Goal: Task Accomplishment & Management: Manage account settings

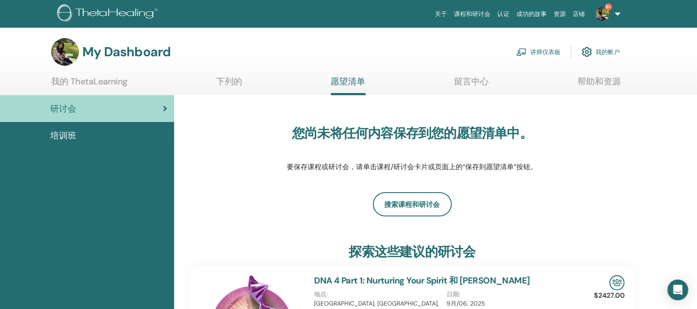
click at [543, 52] on link "讲师仪表板" at bounding box center [538, 51] width 44 height 19
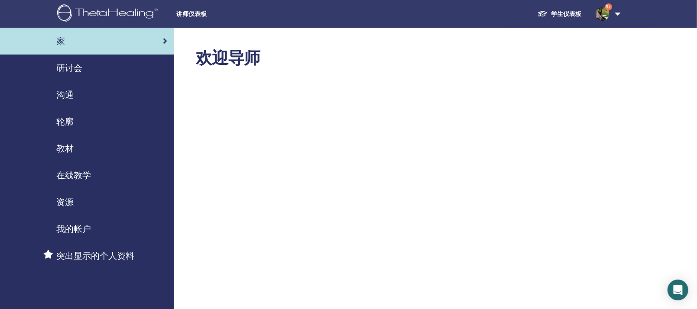
click at [70, 68] on span "研讨会" at bounding box center [69, 68] width 26 height 13
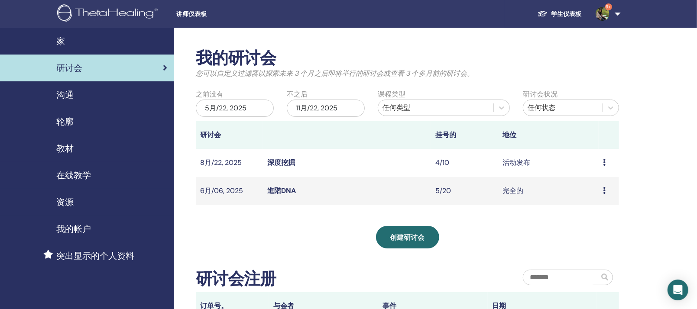
click at [278, 191] on link "進階DNA" at bounding box center [281, 190] width 29 height 9
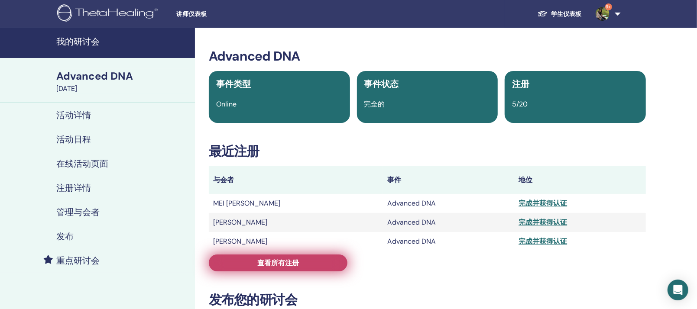
click at [266, 263] on span "查看所有注册" at bounding box center [278, 263] width 42 height 9
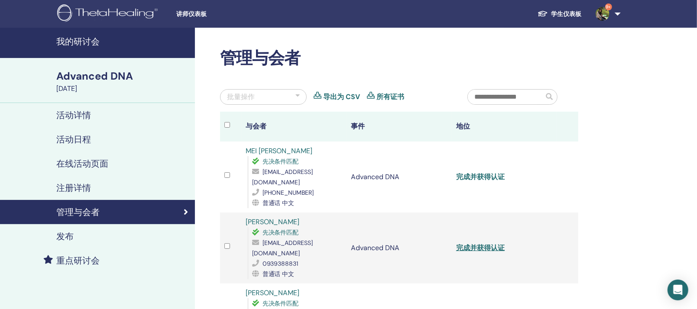
click at [479, 172] on link "完成并获得认证" at bounding box center [480, 176] width 49 height 9
click at [267, 97] on div "批量操作" at bounding box center [263, 97] width 87 height 16
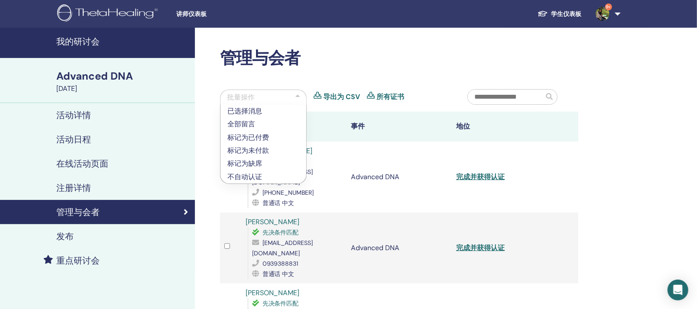
click at [259, 136] on p "标记为已付费" at bounding box center [263, 138] width 72 height 10
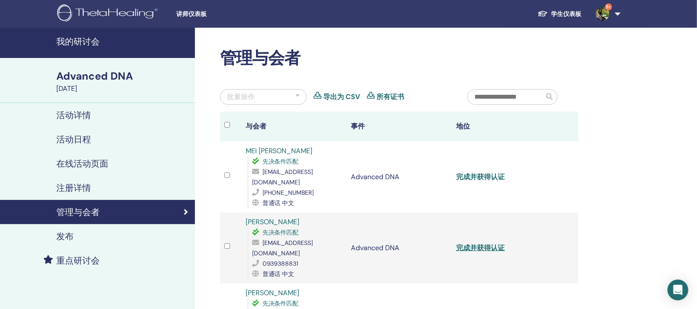
click at [490, 172] on link "完成并获得认证" at bounding box center [480, 176] width 49 height 9
click at [484, 243] on link "完成并获得认证" at bounding box center [480, 247] width 49 height 9
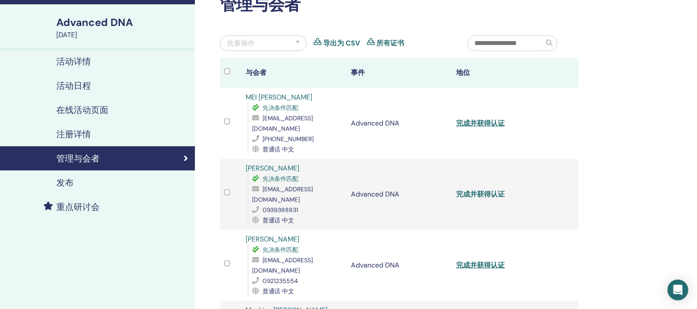
scroll to position [162, 0]
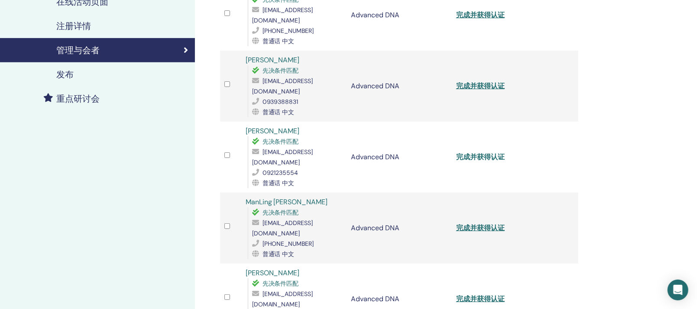
click at [484, 152] on link "完成并获得认证" at bounding box center [480, 156] width 49 height 9
click at [476, 224] on link "完成并获得认证" at bounding box center [480, 228] width 49 height 9
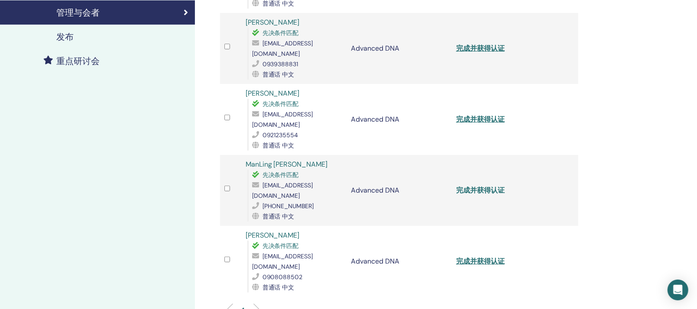
scroll to position [217, 0]
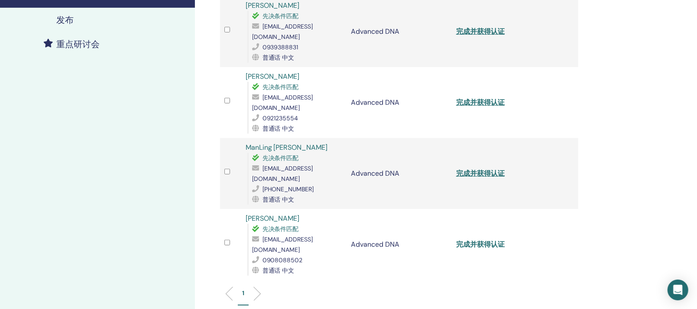
click at [484, 240] on link "完成并获得认证" at bounding box center [480, 244] width 49 height 9
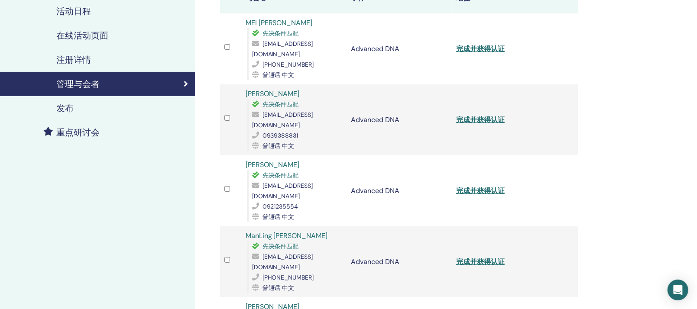
scroll to position [0, 0]
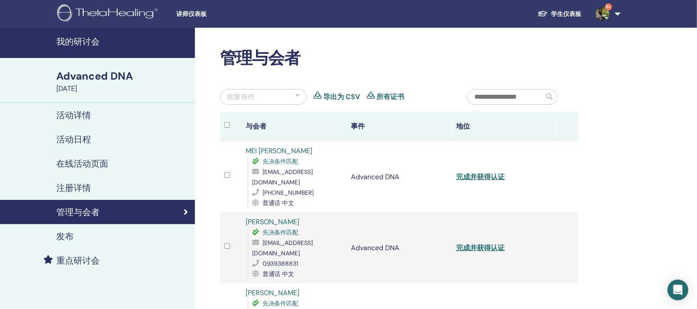
click at [298, 95] on div at bounding box center [297, 97] width 4 height 10
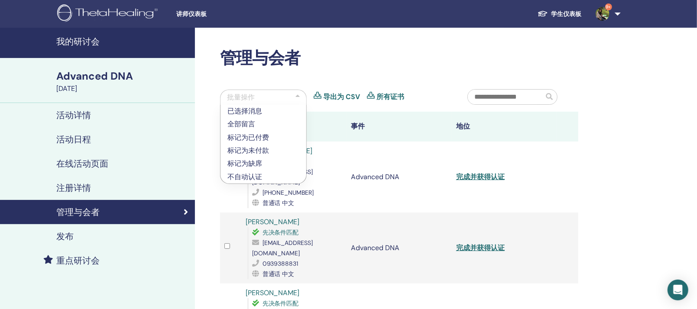
click at [446, 53] on h2 "管理与会者" at bounding box center [399, 59] width 358 height 20
click at [476, 82] on div "管理与会者 批量操作 已选择消息 全部留言 标记为已付费 标记为未付款 标记为缺席 不自动认证 导出为 CSV 所有证书 与会者 事件 地位 MEI HSUA…" at bounding box center [399, 290] width 369 height 483
